Goal: Task Accomplishment & Management: Manage account settings

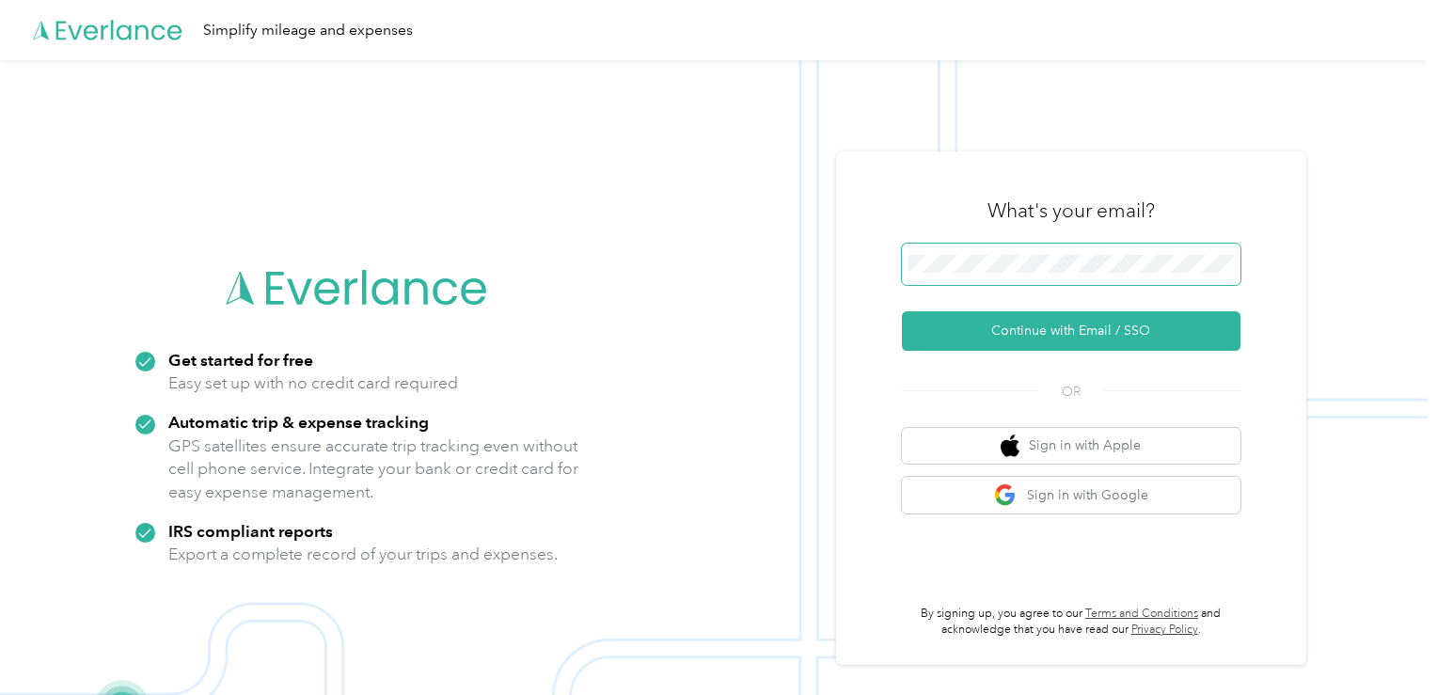
click at [975, 276] on span at bounding box center [1071, 264] width 339 height 41
click at [969, 275] on span at bounding box center [1071, 264] width 339 height 41
click at [902, 311] on button "Continue with Email / SSO" at bounding box center [1071, 330] width 339 height 39
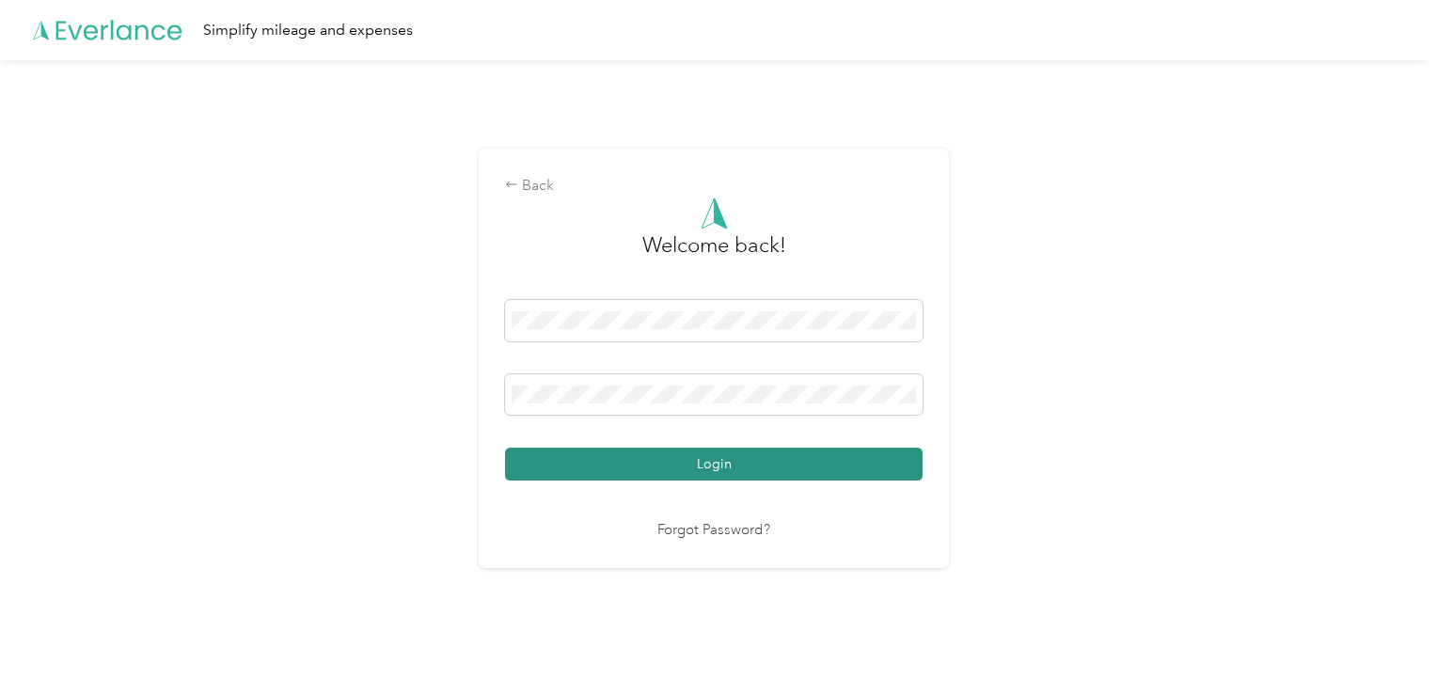
click at [760, 450] on button "Login" at bounding box center [714, 464] width 418 height 33
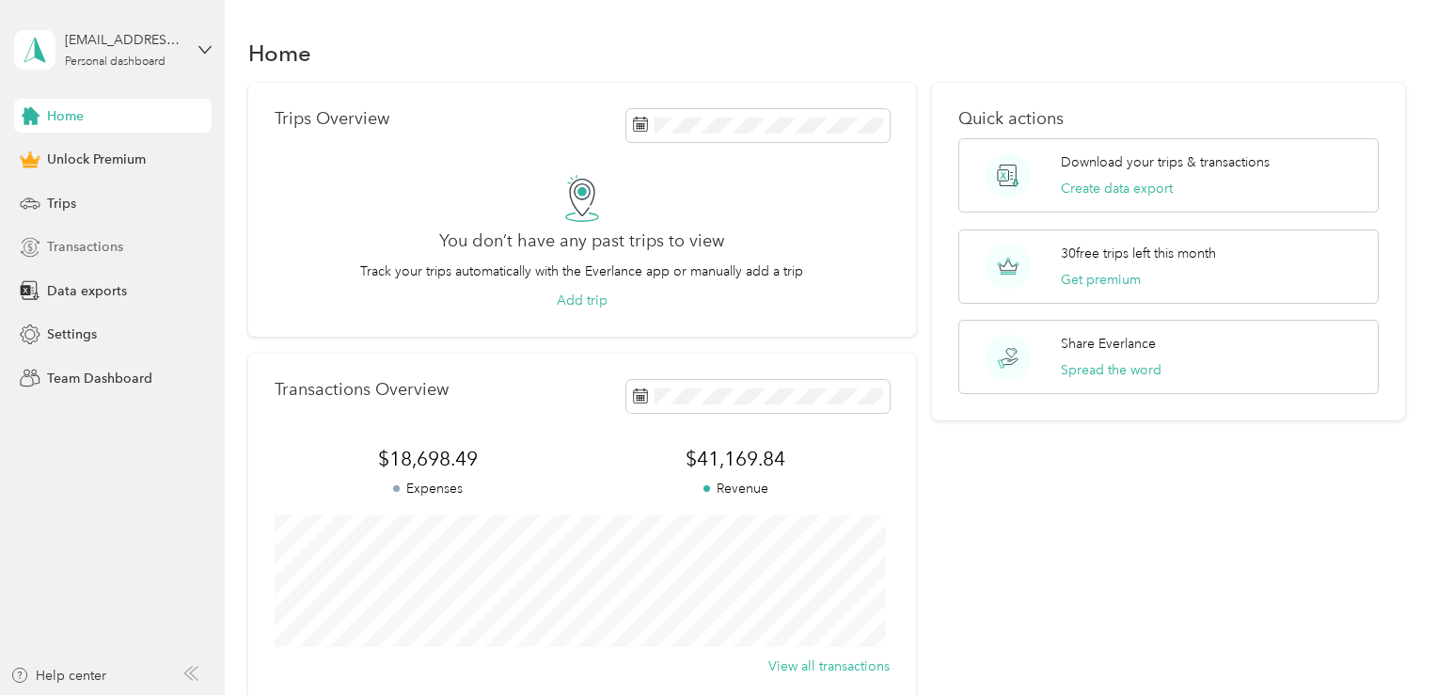
click at [109, 253] on span "Transactions" at bounding box center [85, 247] width 76 height 20
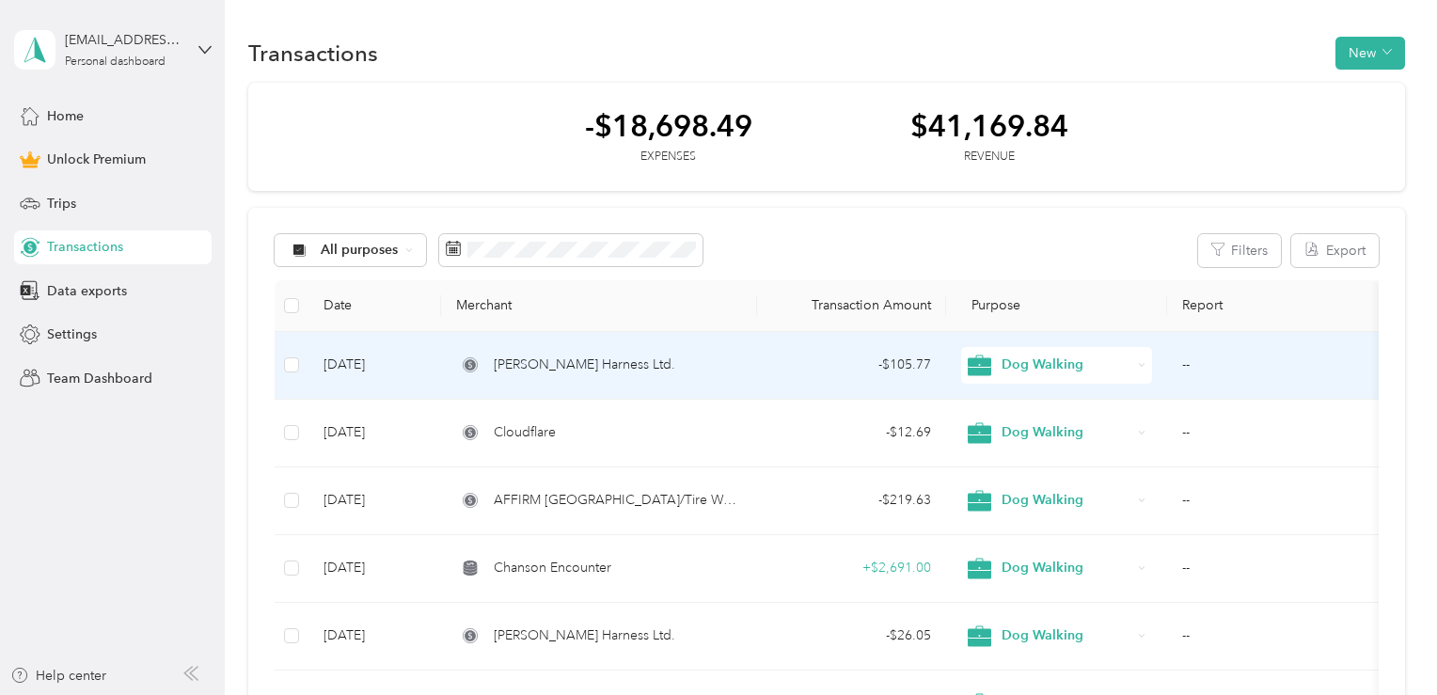
click at [765, 377] on td "- $105.77" at bounding box center [852, 366] width 190 height 68
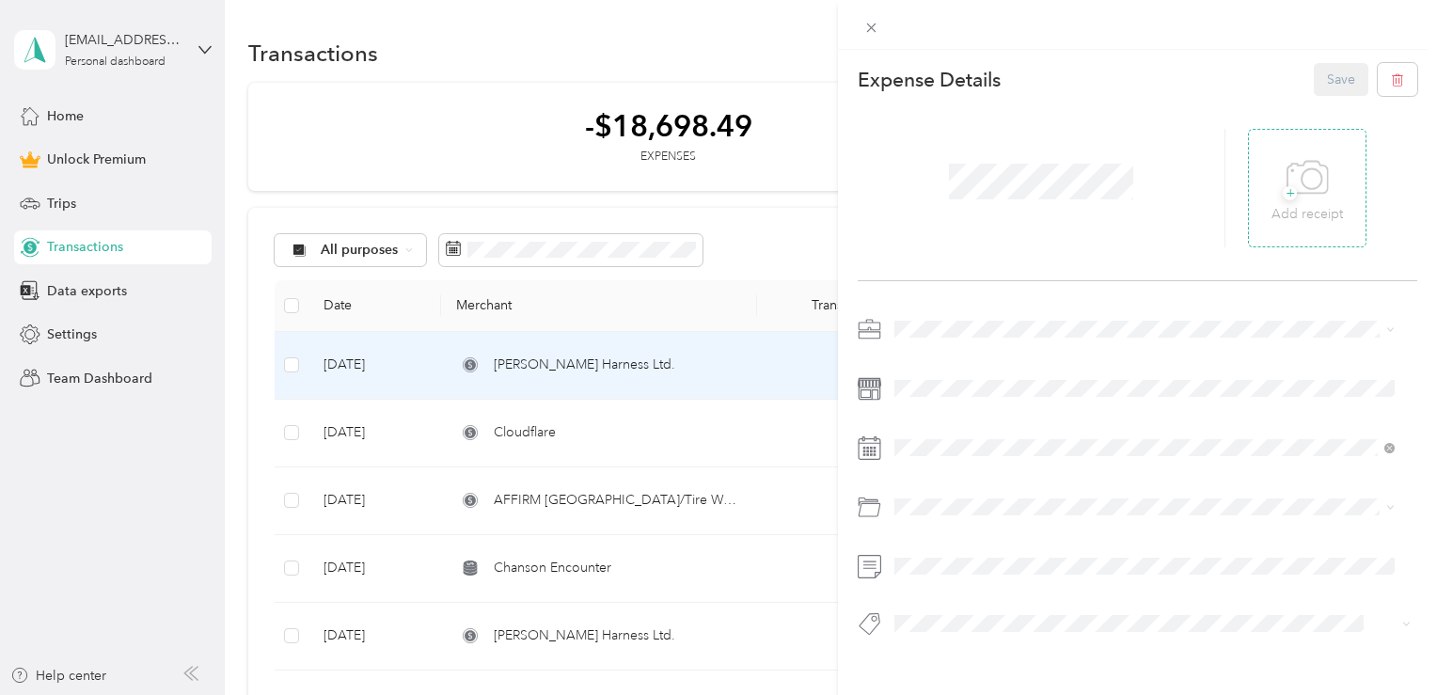
click at [1291, 166] on icon at bounding box center [1307, 178] width 42 height 52
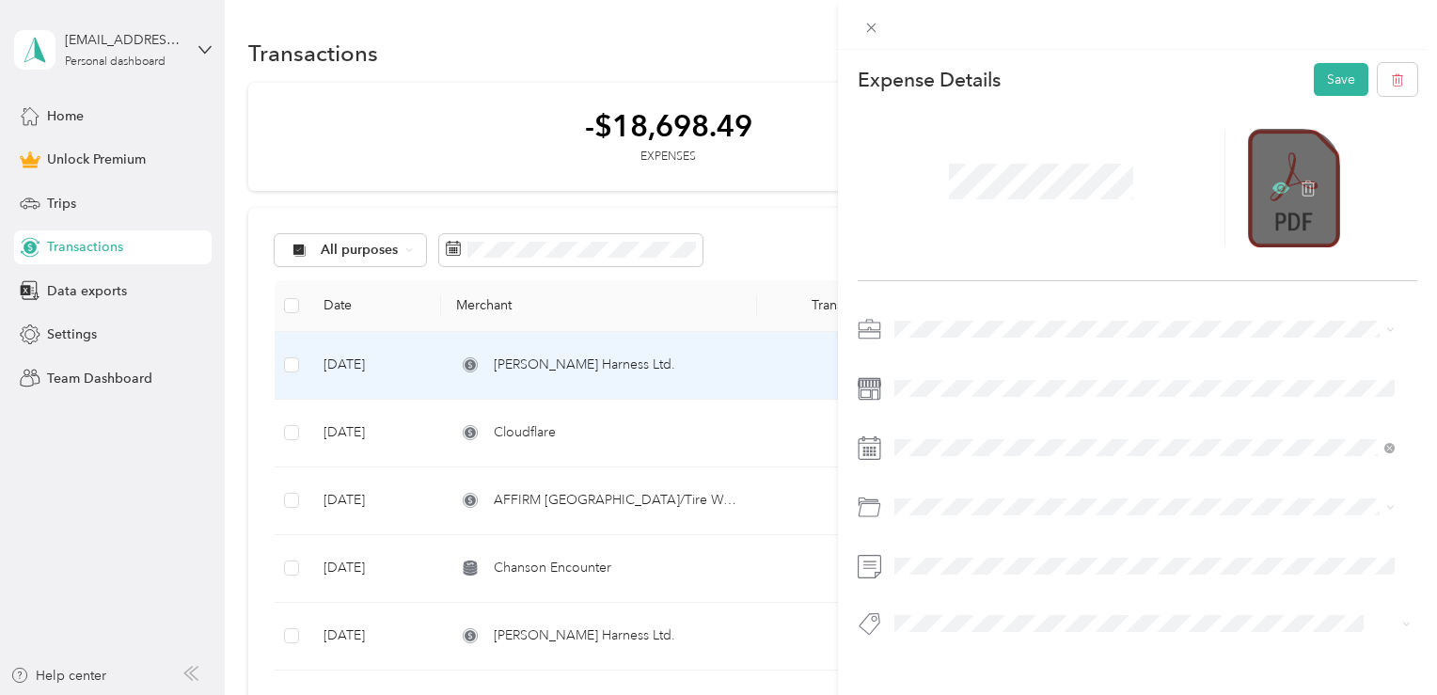
click at [1272, 191] on icon at bounding box center [1280, 187] width 17 height 11
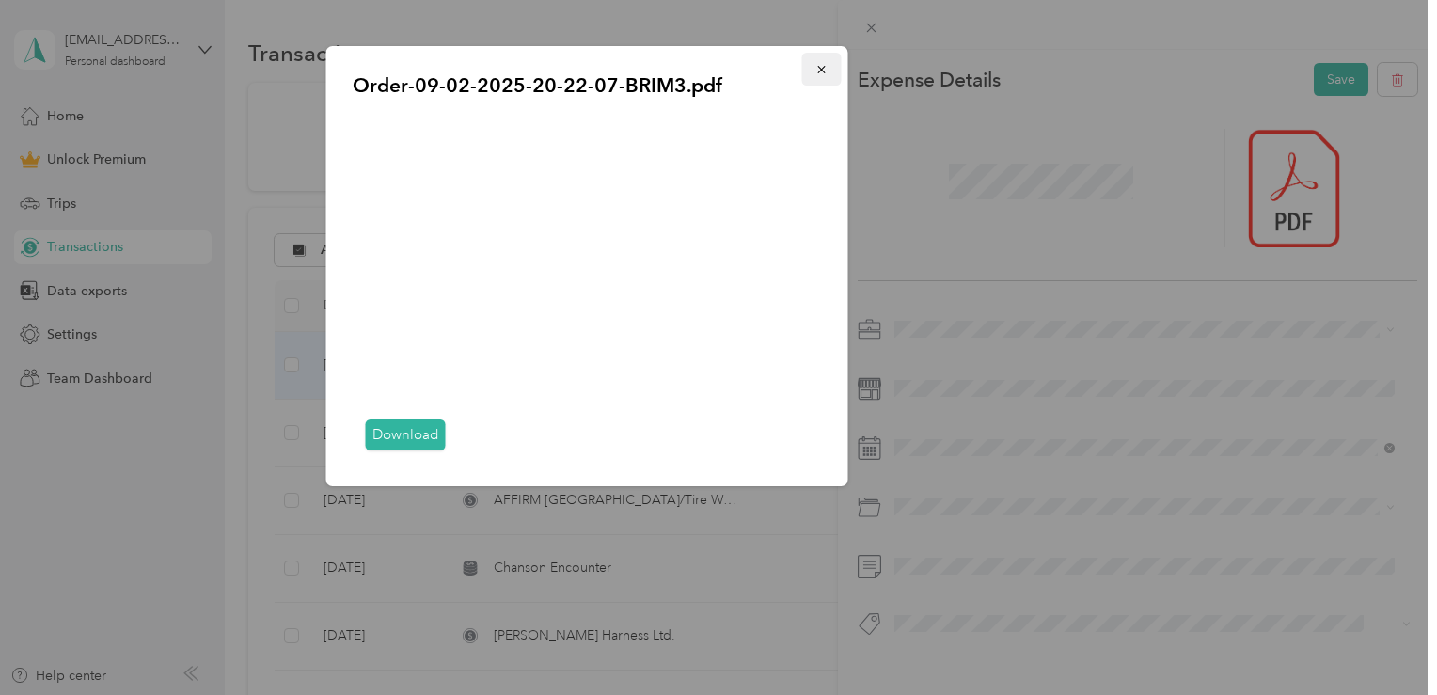
click at [822, 69] on icon "button" at bounding box center [821, 69] width 13 height 13
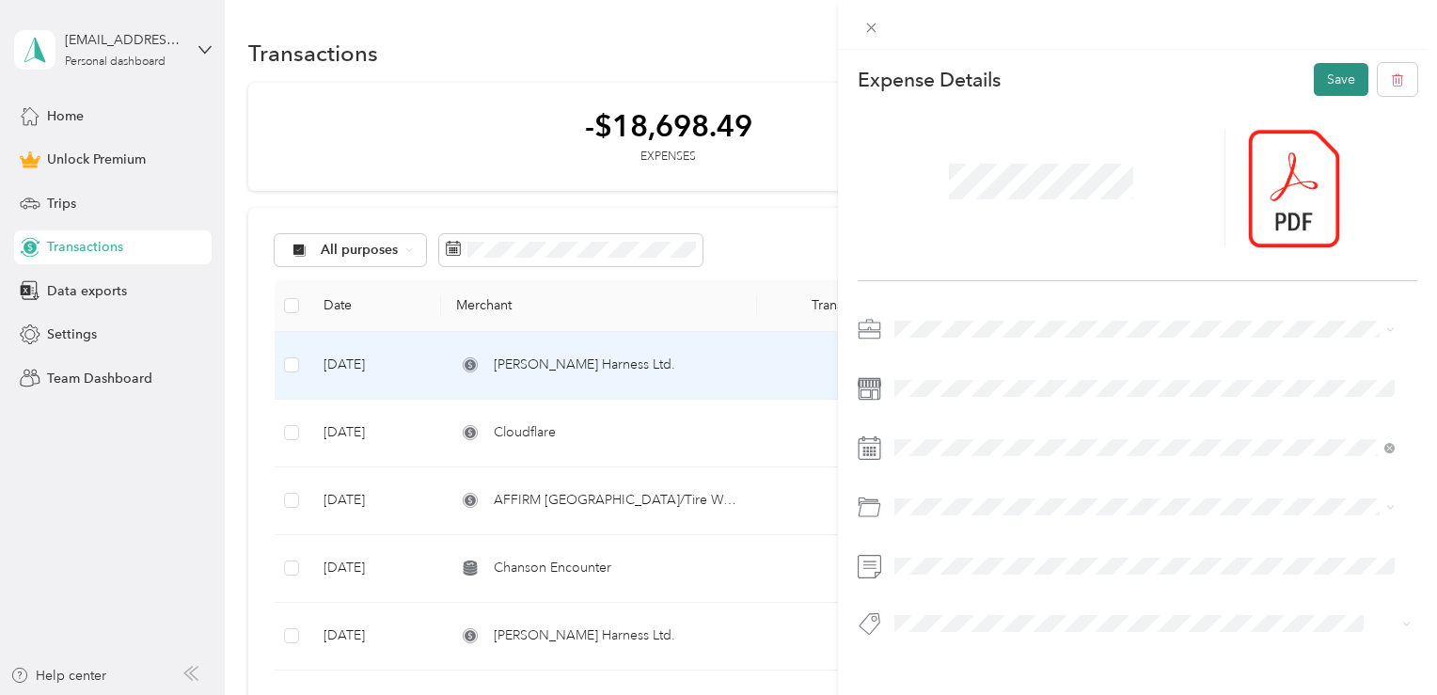
click at [1328, 64] on button "Save" at bounding box center [1341, 79] width 55 height 33
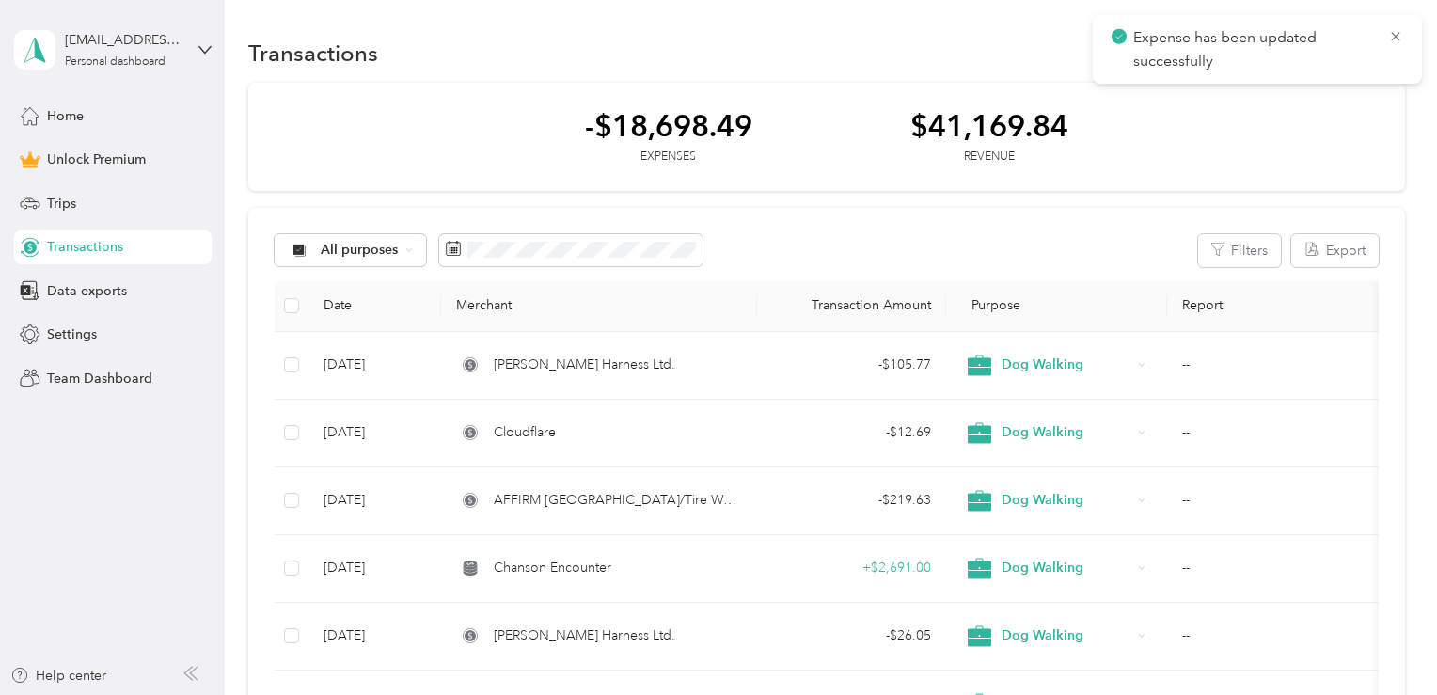
click at [1114, 243] on div "All purposes Filters Export" at bounding box center [827, 250] width 1104 height 33
